Goal: Task Accomplishment & Management: Manage account settings

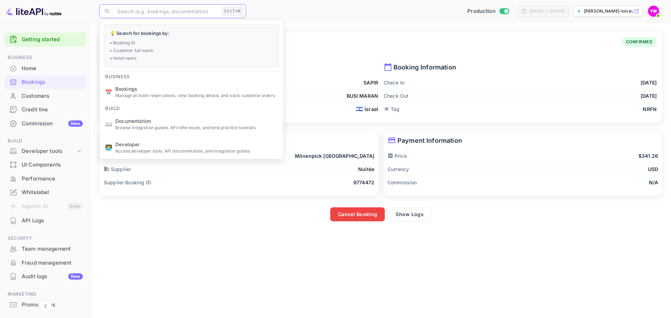
click at [192, 13] on input "text" at bounding box center [165, 11] width 105 height 14
type input "KAGaVzPg6"
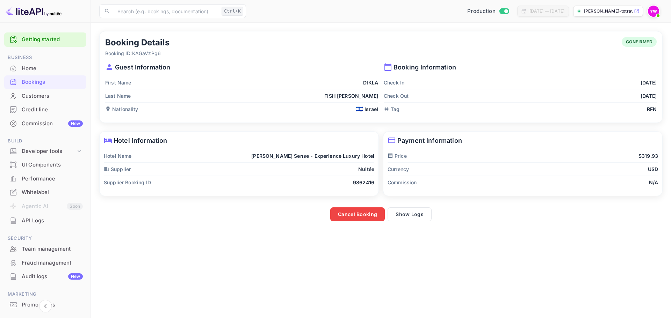
click at [414, 101] on div "Check Out [DATE]" at bounding box center [520, 95] width 273 height 13
click at [349, 214] on button "Cancel Booking" at bounding box center [357, 214] width 54 height 14
click at [305, 150] on div "Hotel Name [PERSON_NAME] Sense - Experience Luxury Hotel" at bounding box center [239, 155] width 270 height 13
click at [305, 158] on p "[PERSON_NAME] Sense - Experience Luxury Hotel" at bounding box center [312, 155] width 123 height 7
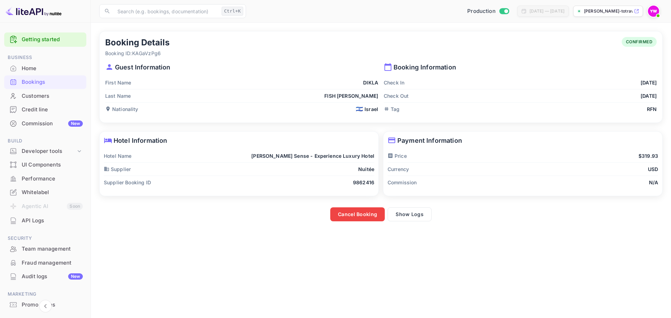
click at [34, 83] on div "Bookings" at bounding box center [52, 82] width 61 height 8
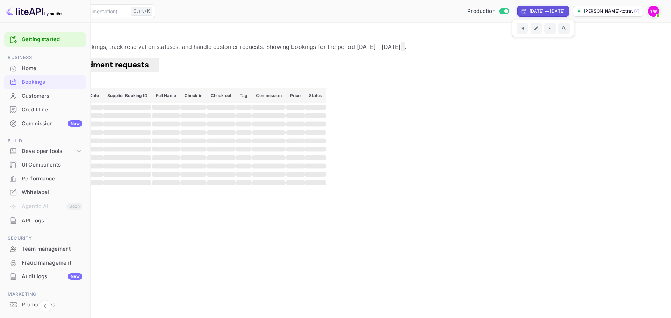
click at [544, 8] on div "[DATE] — [DATE]" at bounding box center [546, 11] width 35 height 6
select select "8"
select select "2025"
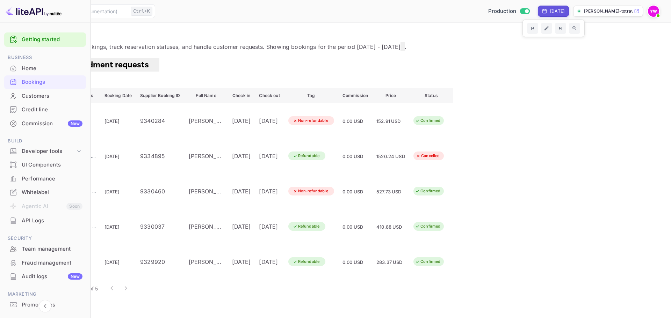
click at [550, 12] on div "[DATE]" at bounding box center [557, 11] width 14 height 6
select select "8"
select select "2025"
click at [363, 318] on div at bounding box center [335, 318] width 671 height 0
click at [133, 282] on div at bounding box center [119, 289] width 28 height 14
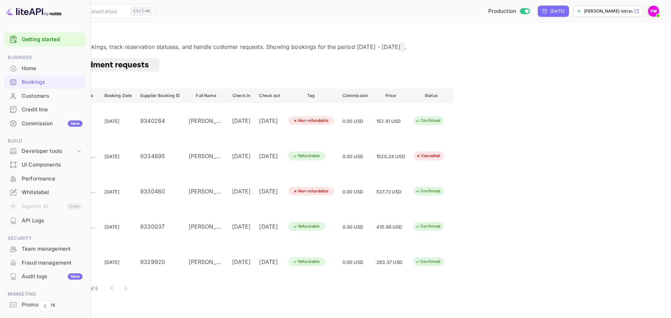
click at [263, 71] on div "Bookings Amendment requests" at bounding box center [335, 64] width 654 height 13
click at [30, 81] on div "Bookings" at bounding box center [52, 82] width 61 height 8
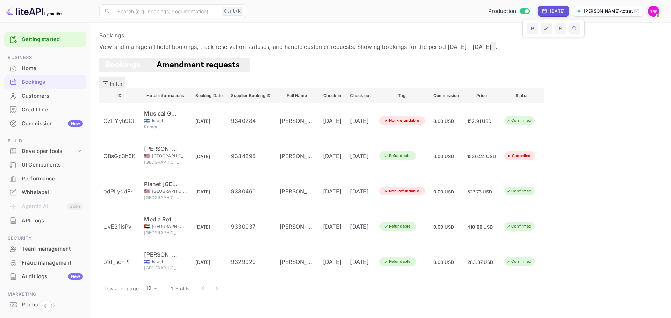
click at [559, 6] on div "[DATE]" at bounding box center [553, 11] width 31 height 11
select select "8"
select select "2025"
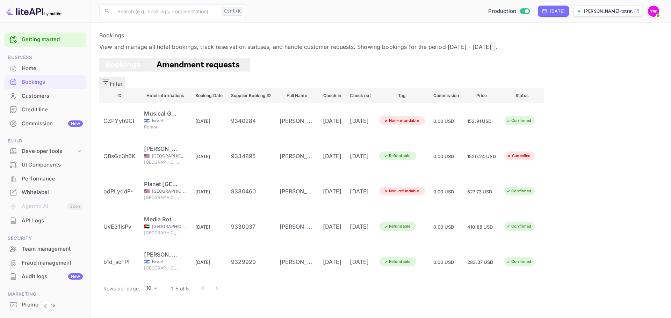
select select "9"
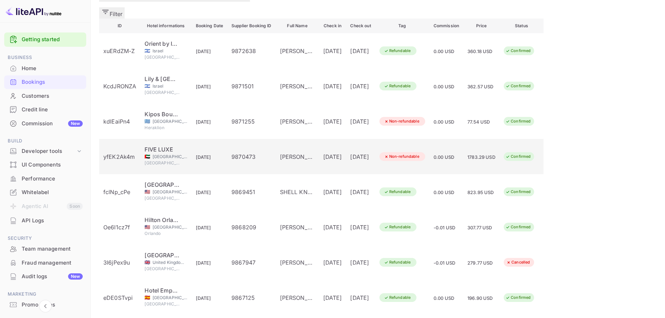
scroll to position [97, 0]
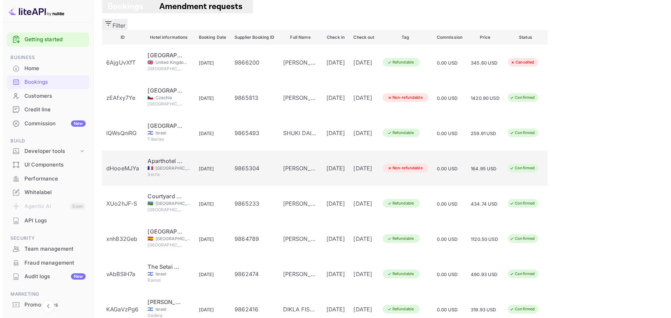
scroll to position [70, 0]
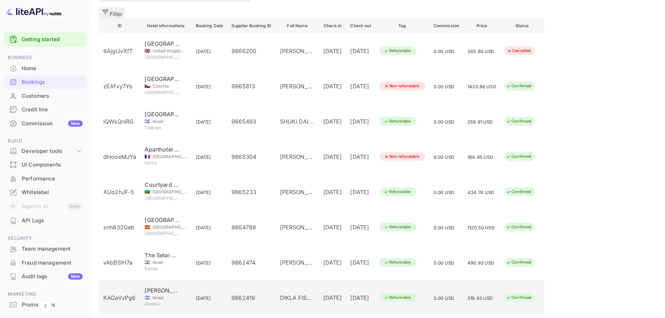
click at [187, 301] on div "Gedera" at bounding box center [166, 305] width 43 height 8
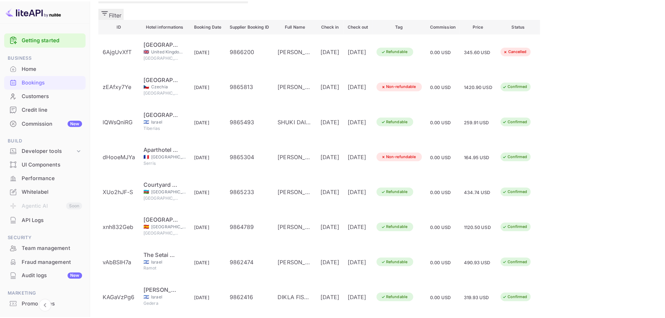
scroll to position [105, 0]
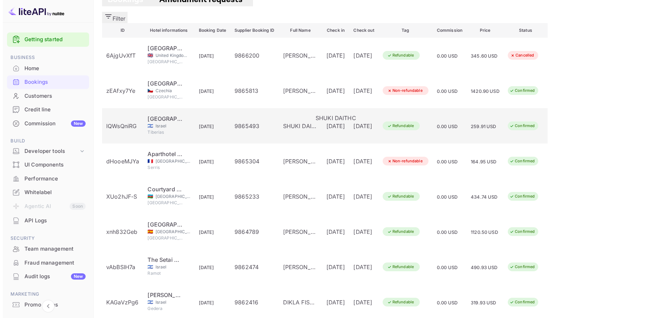
scroll to position [0, 0]
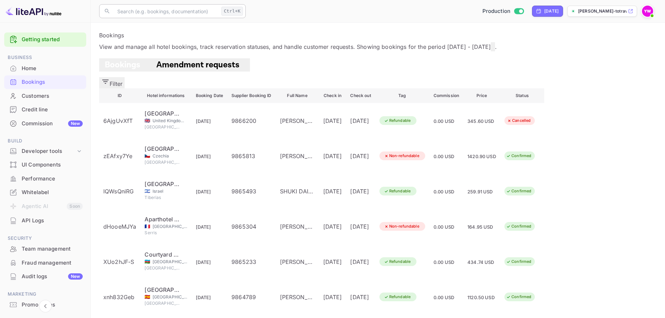
click at [183, 14] on input "text" at bounding box center [165, 11] width 105 height 14
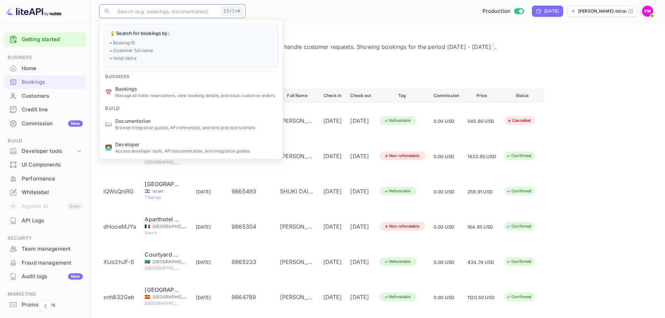
paste input "KAGaVzPg6"
type input "KAGaVzPg6"
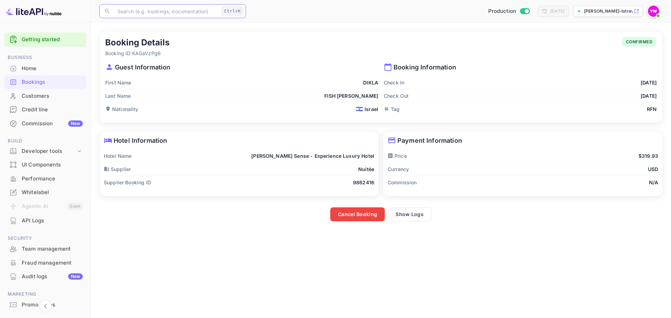
click at [265, 117] on div "Booking Details Booking ID: KAGaVzPg6 CONFIRMED Guest Information First Name DI…" at bounding box center [381, 76] width 562 height 91
click at [359, 215] on button "Cancel Booking" at bounding box center [357, 214] width 54 height 14
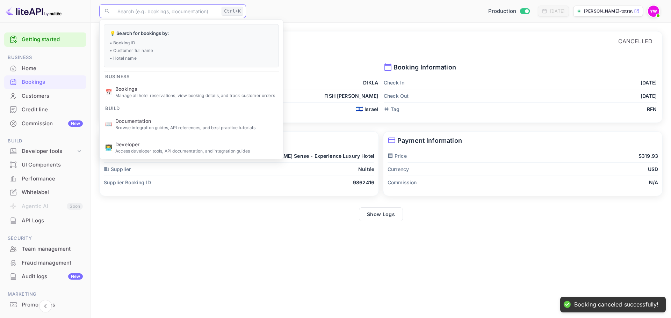
click at [175, 12] on input "text" at bounding box center [165, 11] width 105 height 14
paste input "KAGaVzPg6"
type input "KAGaVzPg6"
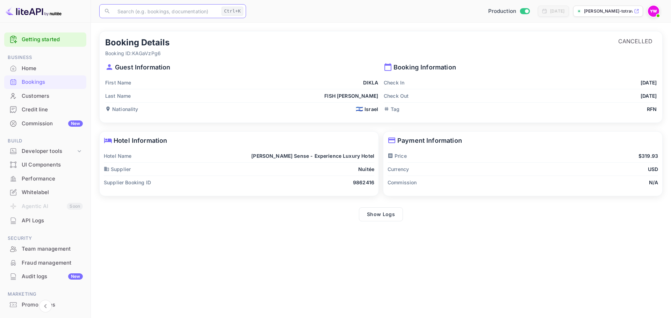
click at [280, 87] on div "First Name [PERSON_NAME]" at bounding box center [241, 82] width 273 height 13
click at [272, 100] on div "Last Name FISH [PERSON_NAME]" at bounding box center [241, 95] width 273 height 13
